Goal: Task Accomplishment & Management: Use online tool/utility

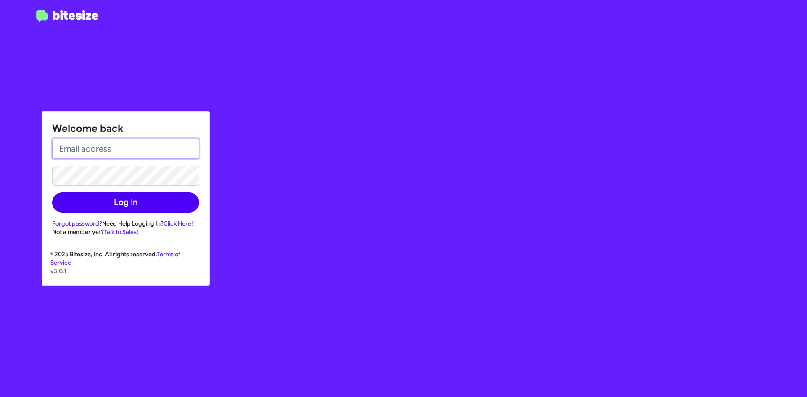
type input "[EMAIL_ADDRESS][DOMAIN_NAME]"
click at [135, 194] on button "Log In" at bounding box center [125, 203] width 147 height 20
